Goal: Task Accomplishment & Management: Manage account settings

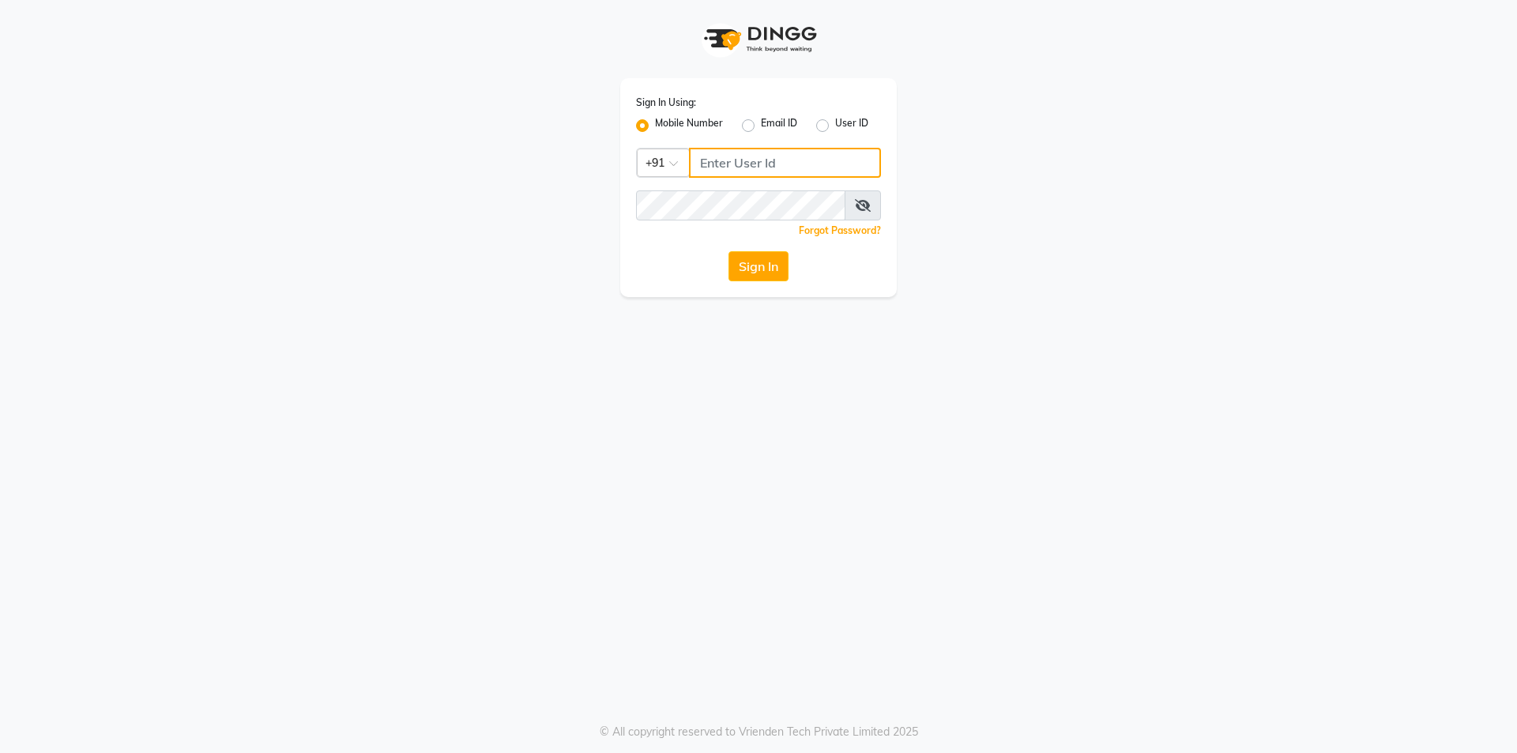
click at [729, 164] on input "Username" at bounding box center [785, 163] width 192 height 30
type input "8448268500"
click at [750, 251] on div "Sign In Using: Mobile Number Email ID User ID Country Code × [PHONE_NUMBER] Rem…" at bounding box center [758, 187] width 277 height 219
click at [755, 274] on button "Sign In" at bounding box center [759, 266] width 60 height 30
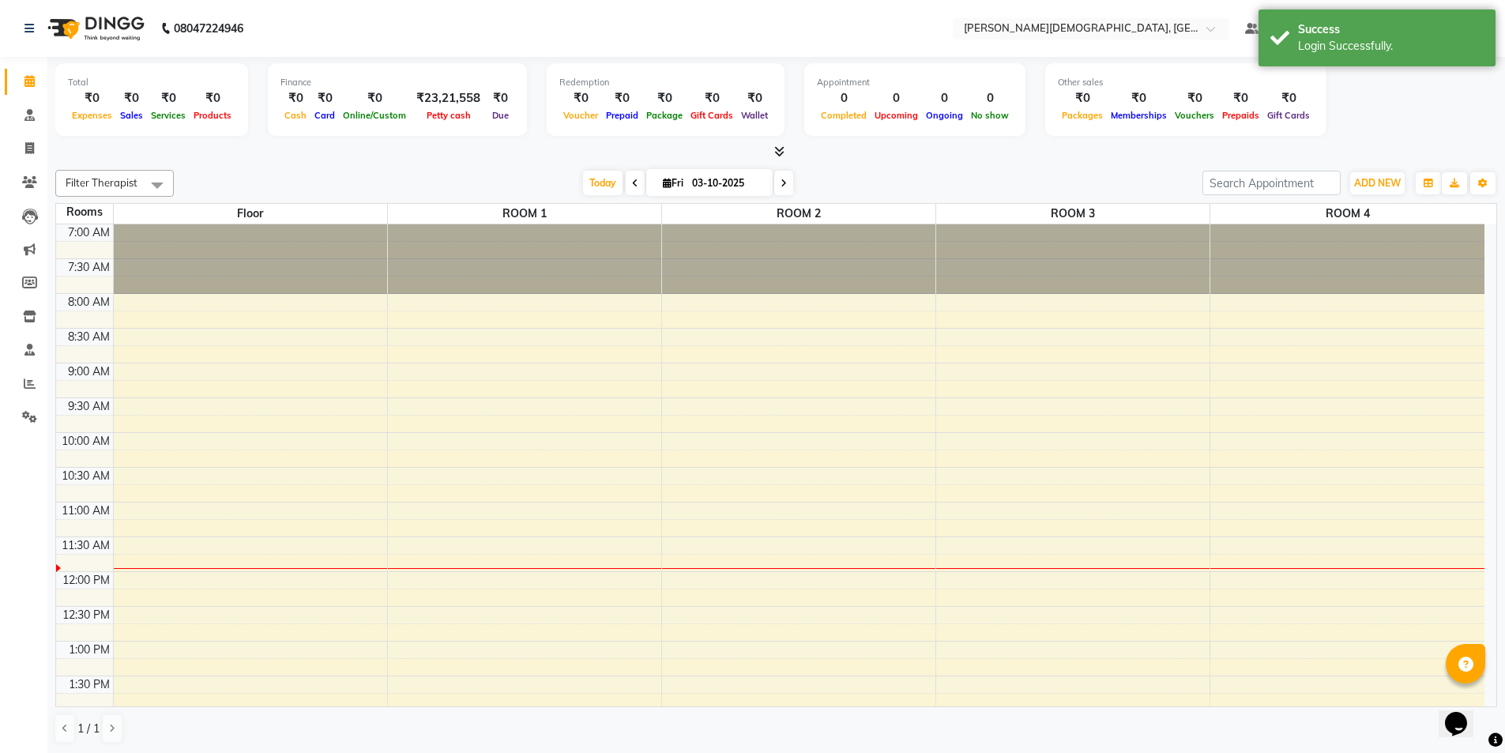
click at [627, 186] on span at bounding box center [635, 183] width 19 height 24
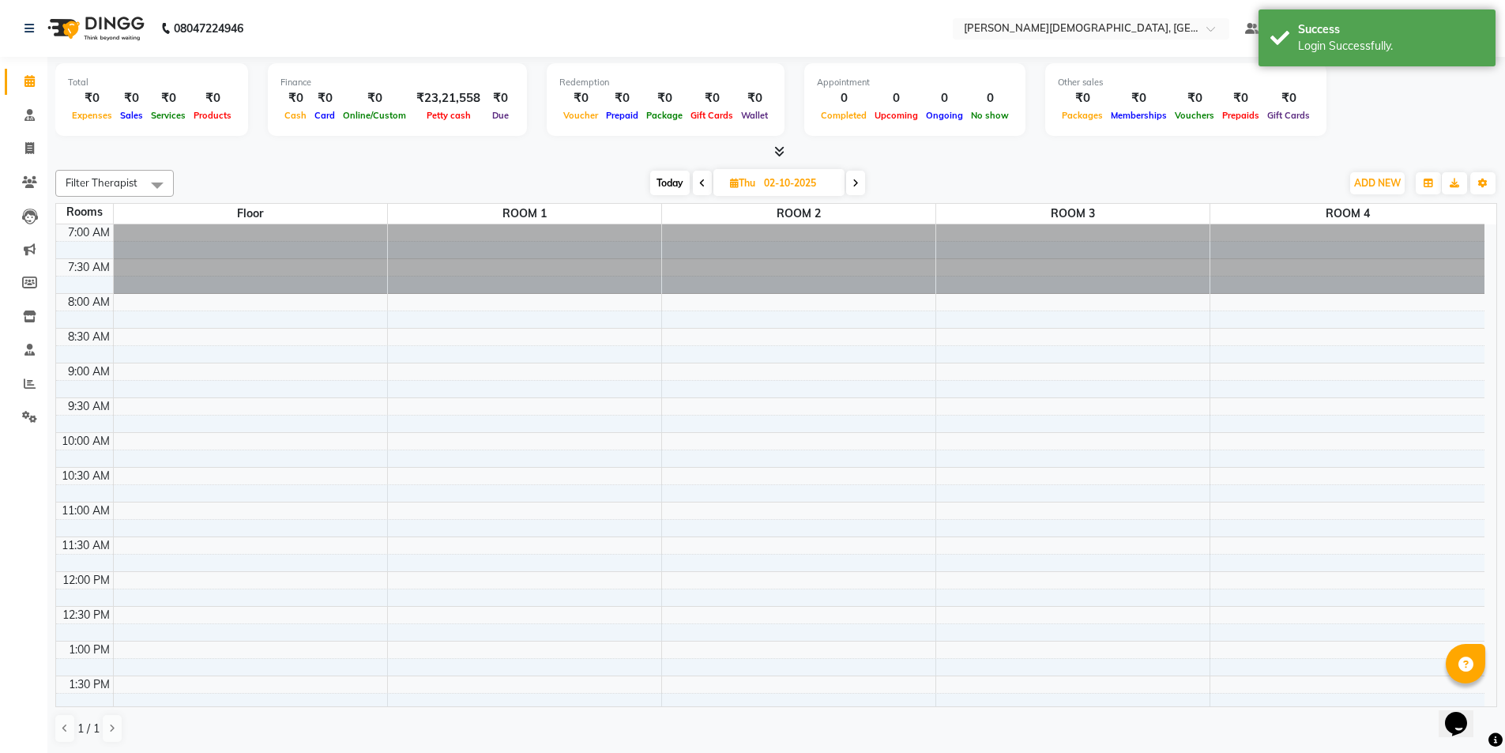
click at [699, 183] on icon at bounding box center [702, 183] width 6 height 9
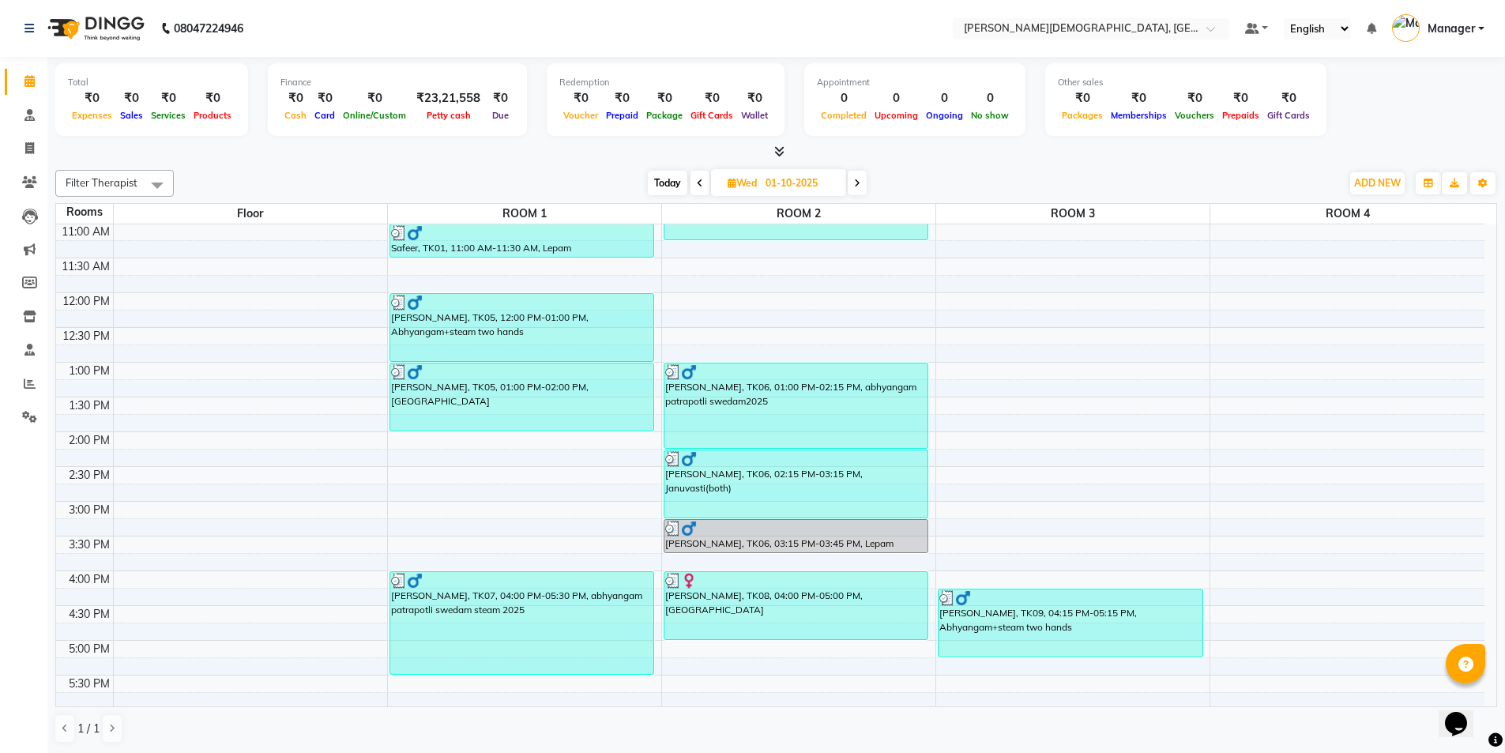
click at [860, 188] on span at bounding box center [857, 183] width 19 height 24
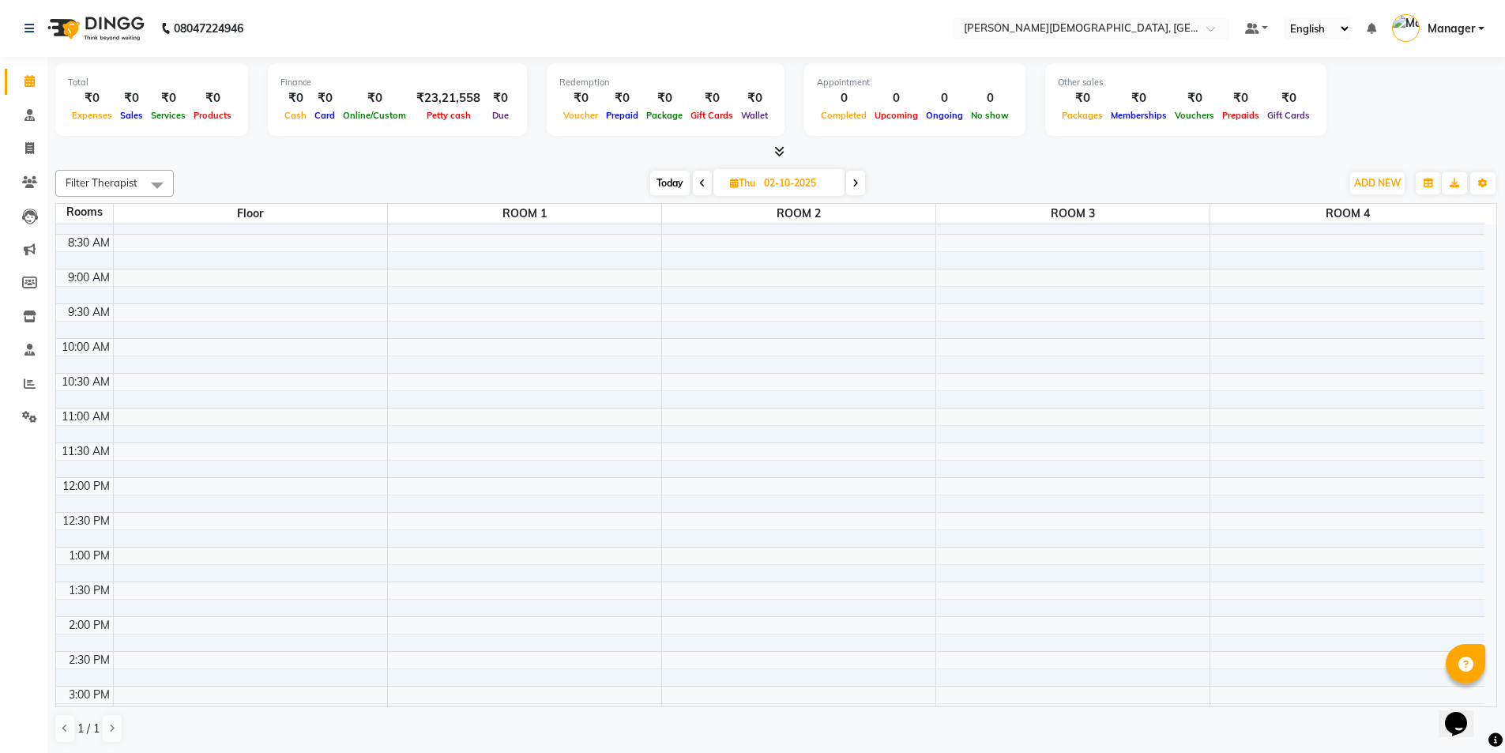
scroll to position [0, 0]
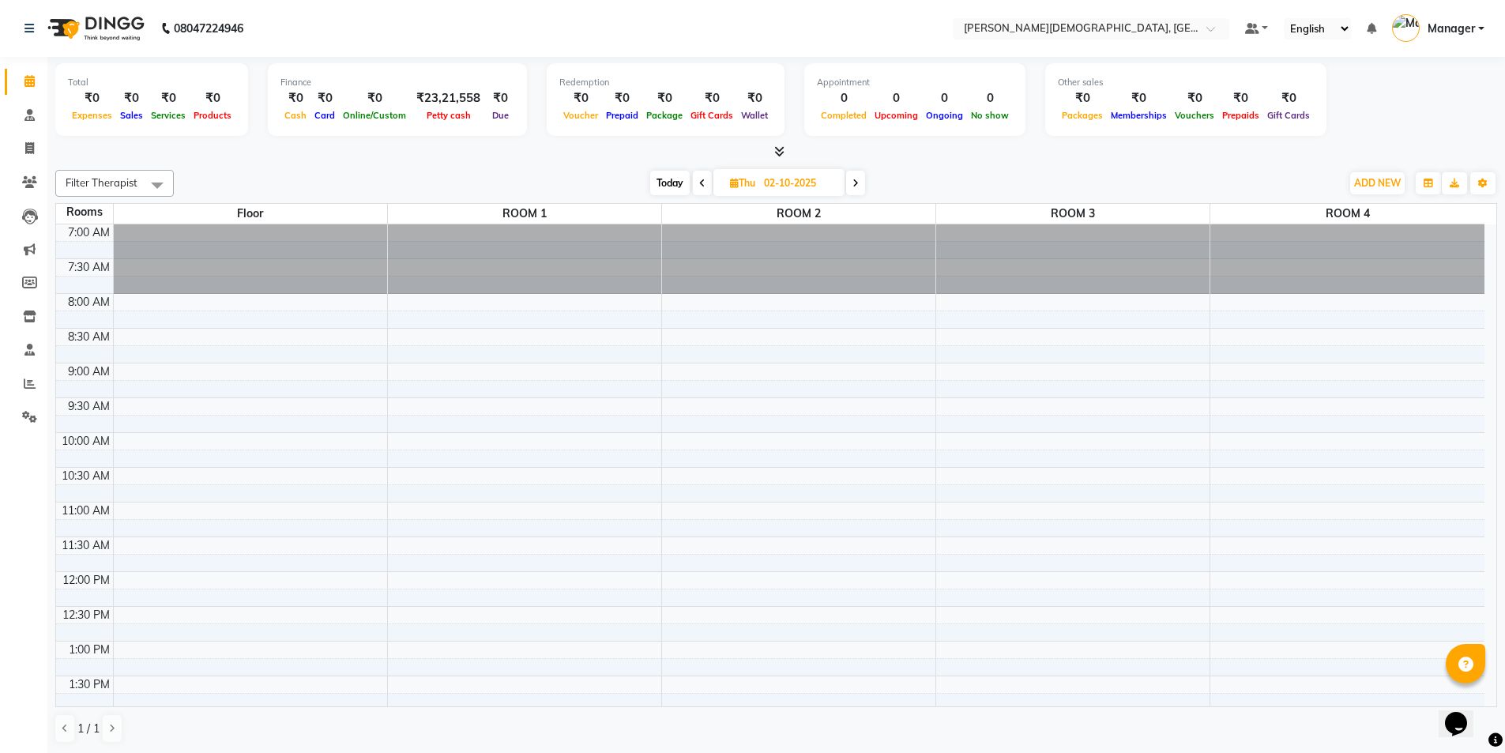
click at [855, 183] on icon at bounding box center [856, 183] width 6 height 9
type input "03-10-2025"
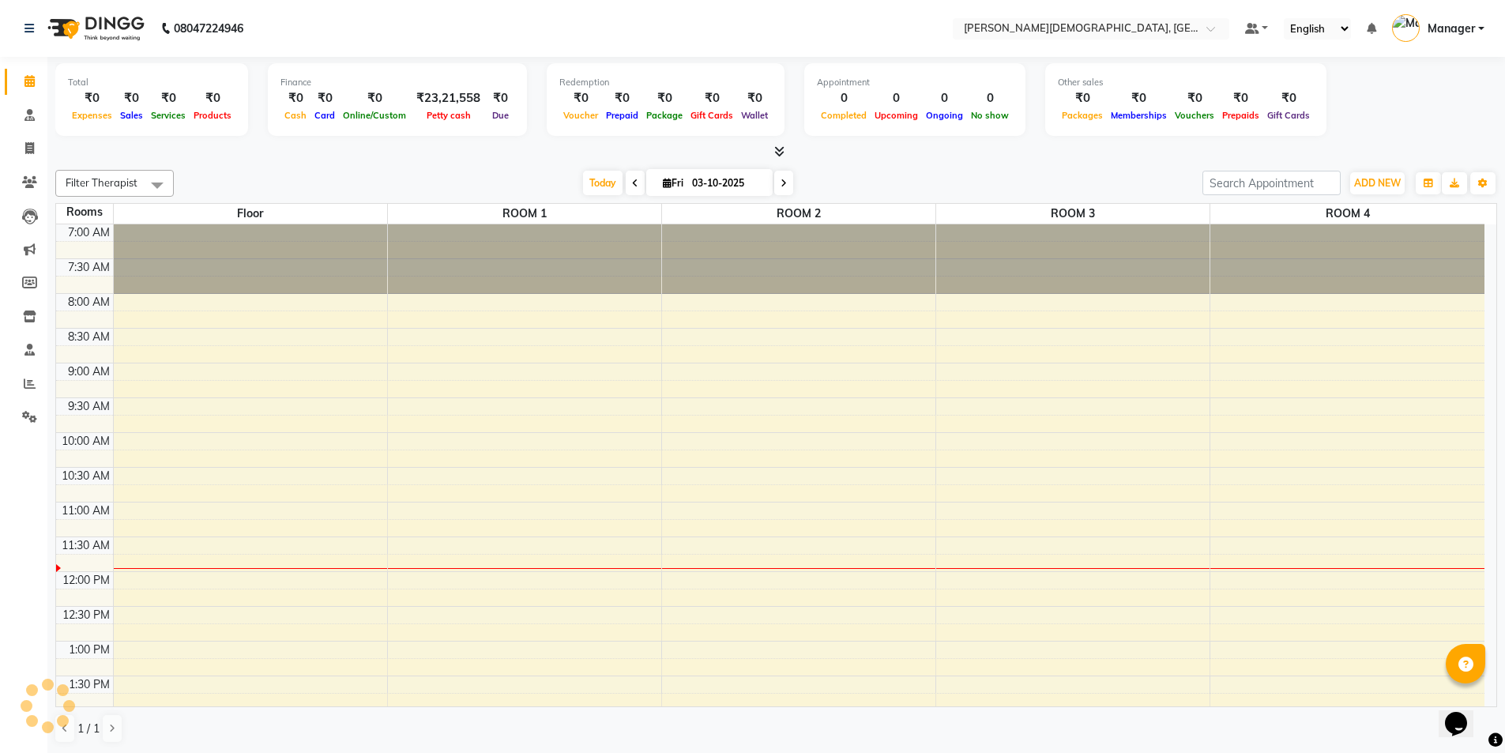
scroll to position [279, 0]
